Goal: Unclear: Browse casually

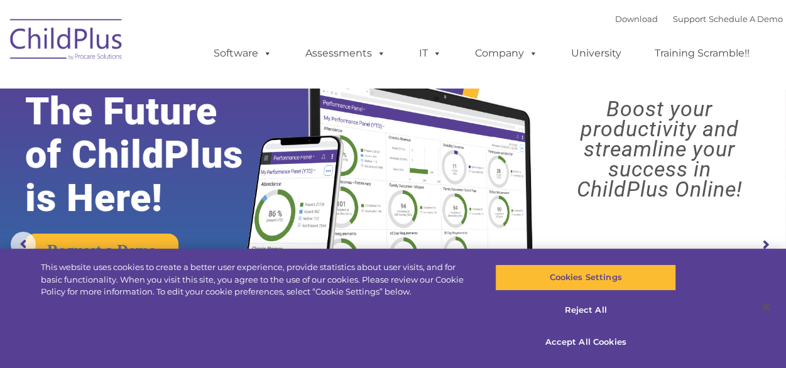
select select "MEDIUM"
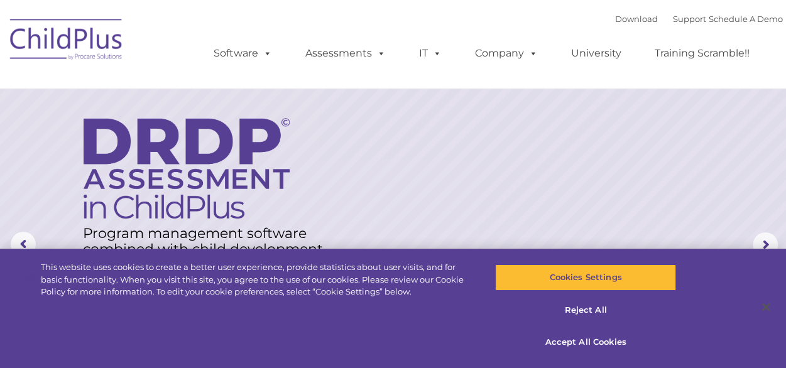
click at [25, 66] on img at bounding box center [67, 41] width 126 height 63
click at [47, 41] on img at bounding box center [67, 41] width 126 height 63
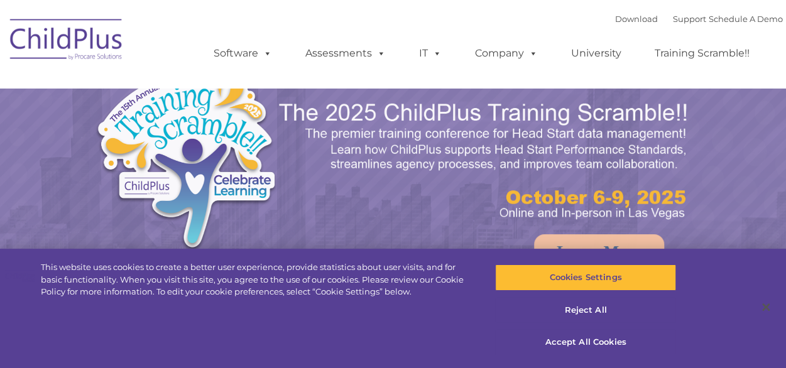
select select "MEDIUM"
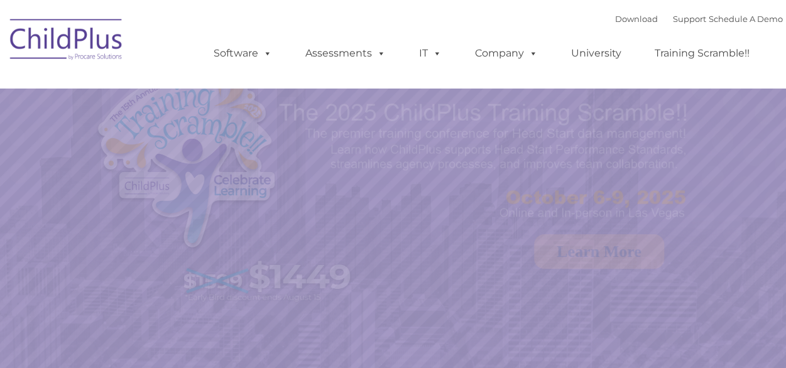
select select "MEDIUM"
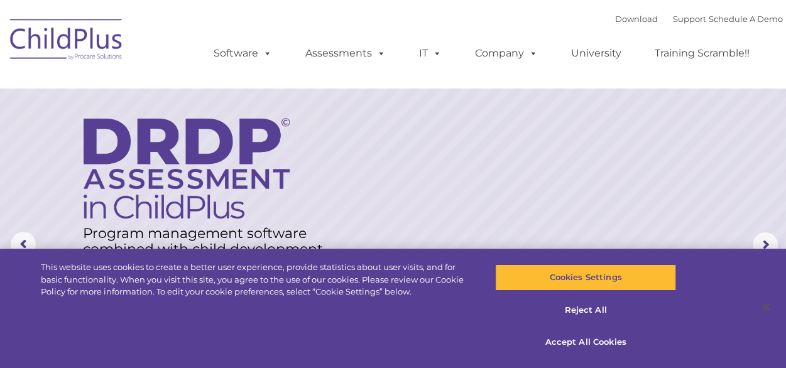
click at [72, 41] on img at bounding box center [67, 41] width 126 height 63
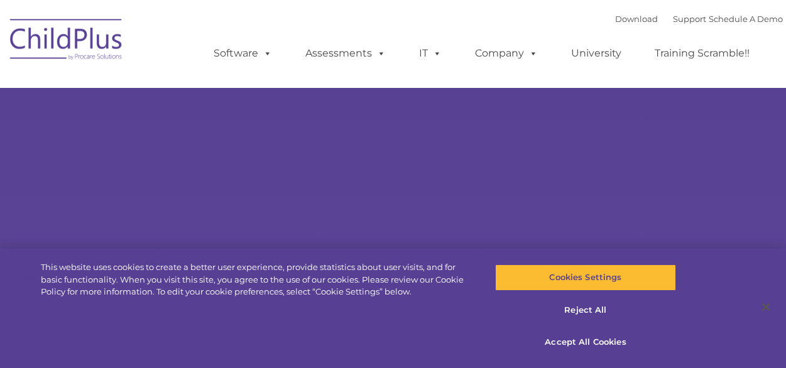
type input ""
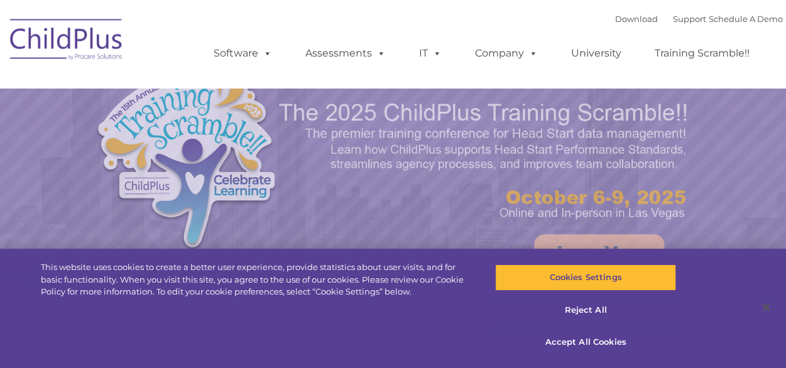
select select "MEDIUM"
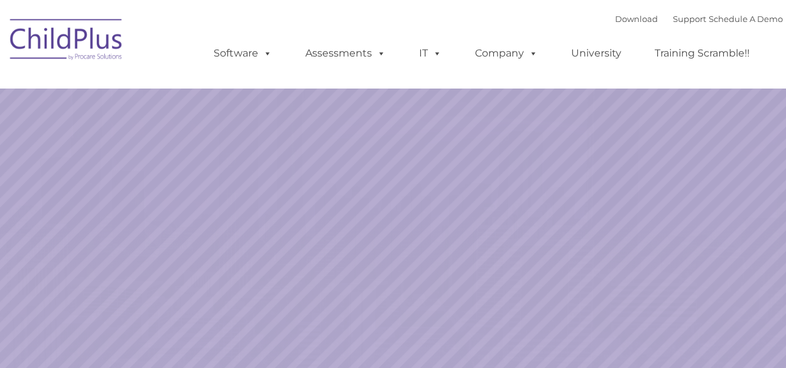
select select "MEDIUM"
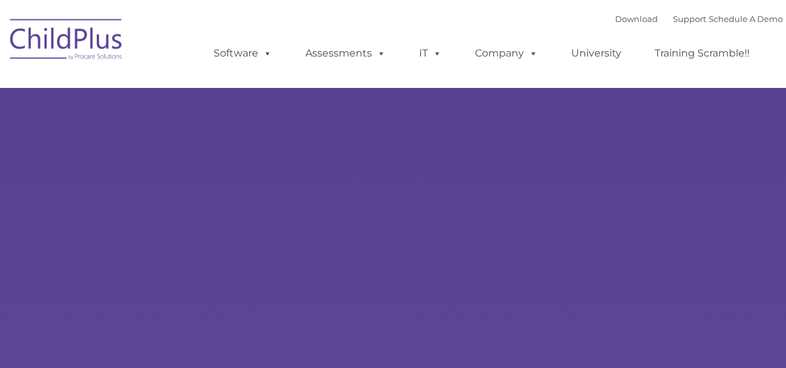
type input ""
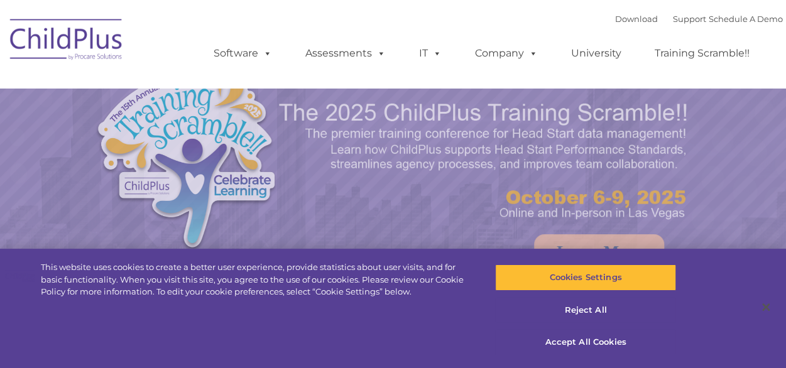
select select "MEDIUM"
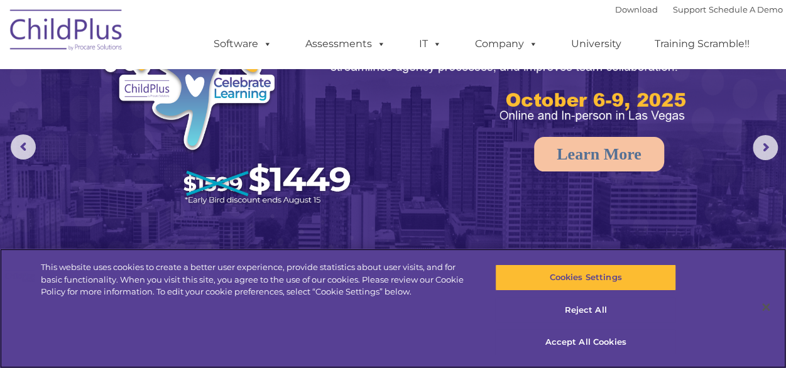
scroll to position [98, 0]
